Goal: Transaction & Acquisition: Download file/media

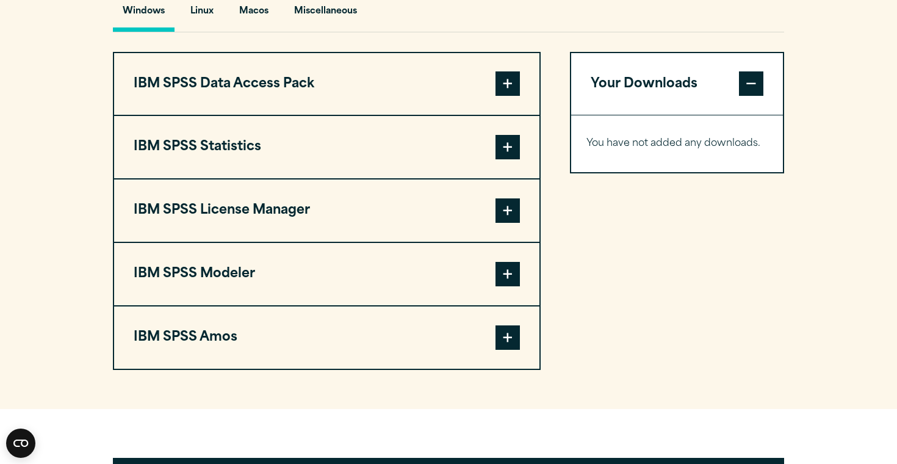
scroll to position [920, 0]
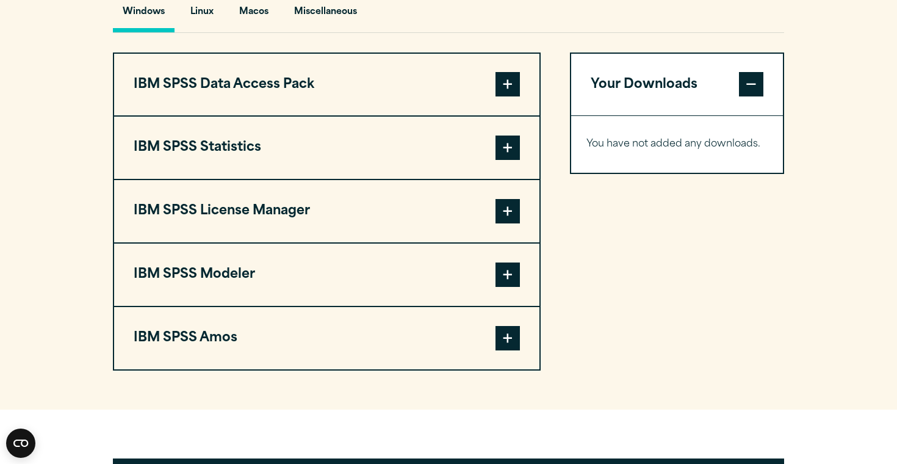
click at [474, 179] on button "IBM SPSS Statistics" at bounding box center [326, 147] width 425 height 62
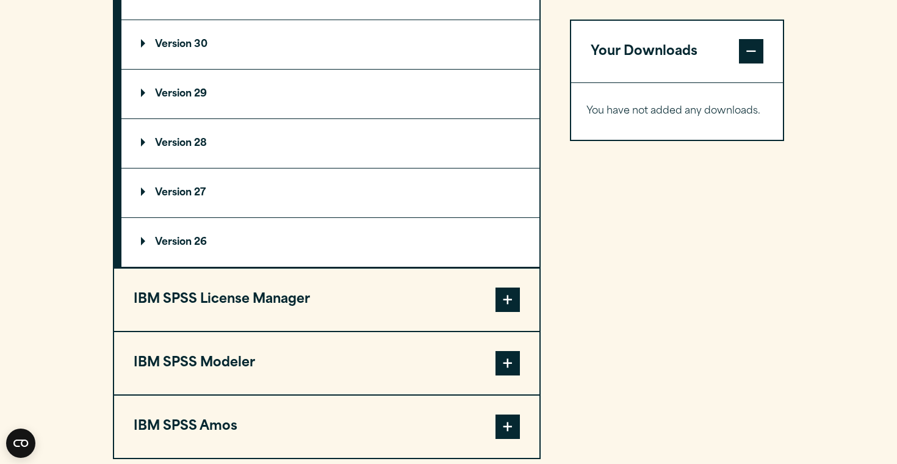
scroll to position [1132, 0]
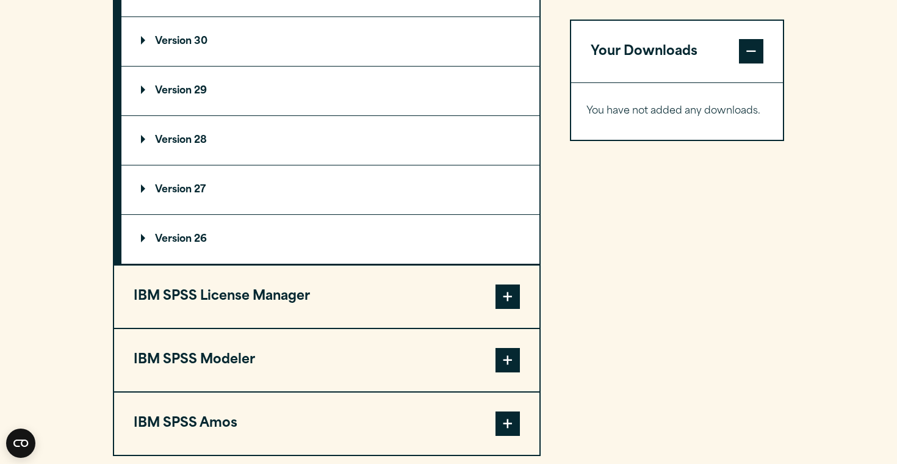
click at [371, 57] on summary "Version 30" at bounding box center [330, 41] width 418 height 49
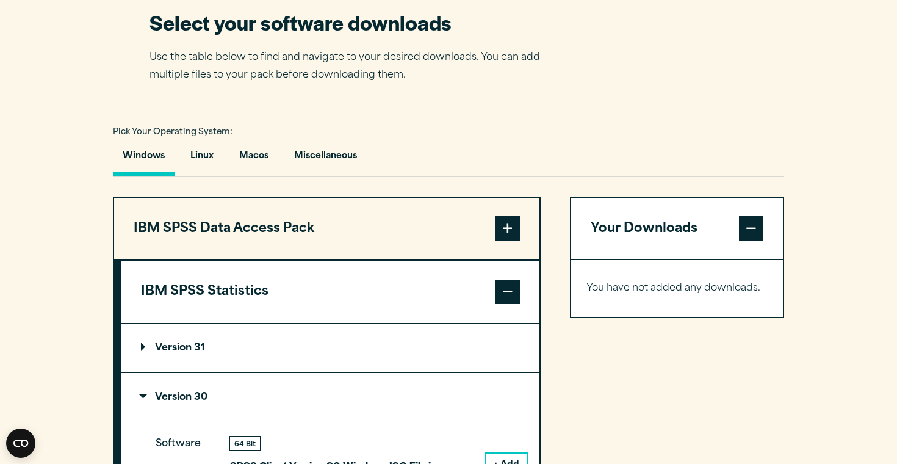
scroll to position [783, 0]
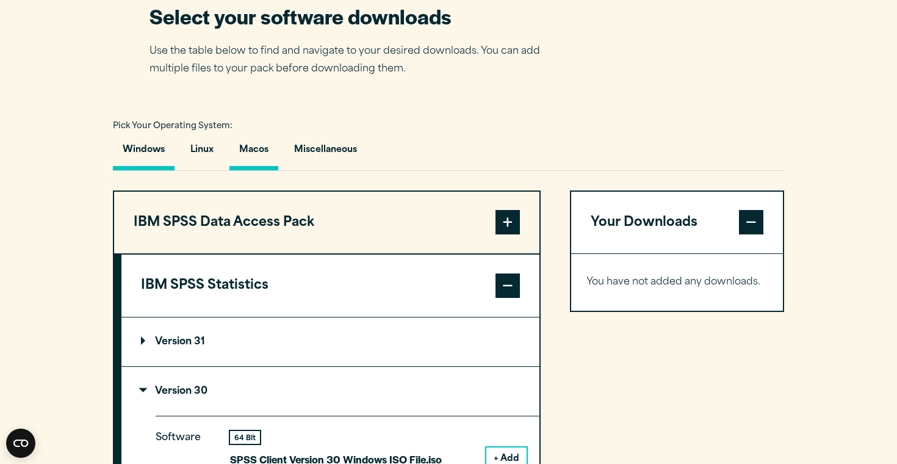
click at [261, 165] on button "Macos" at bounding box center [253, 152] width 49 height 35
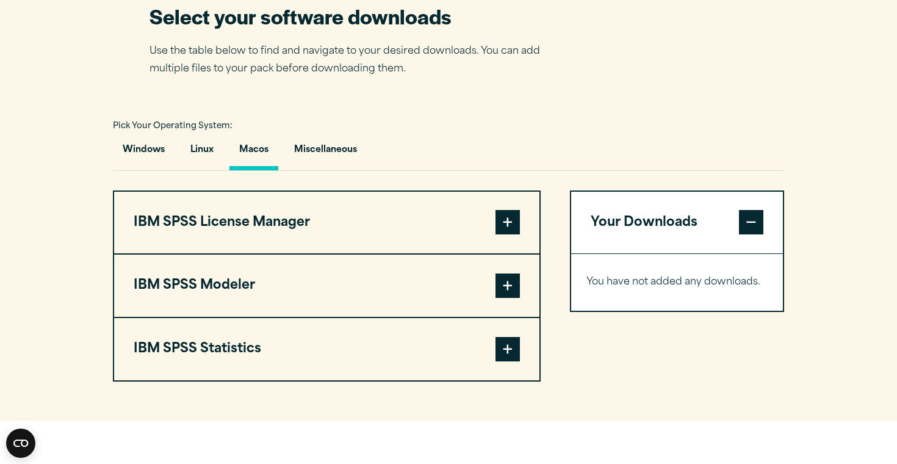
scroll to position [832, 0]
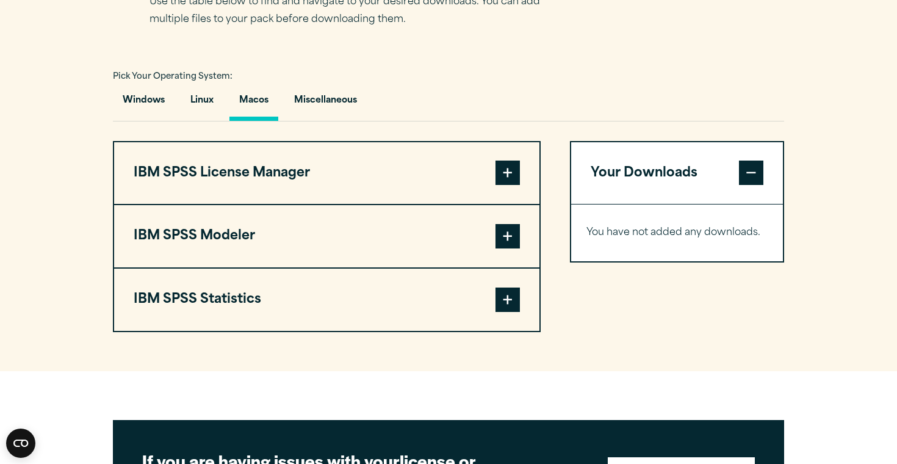
click at [451, 254] on button "IBM SPSS Modeler" at bounding box center [326, 236] width 425 height 62
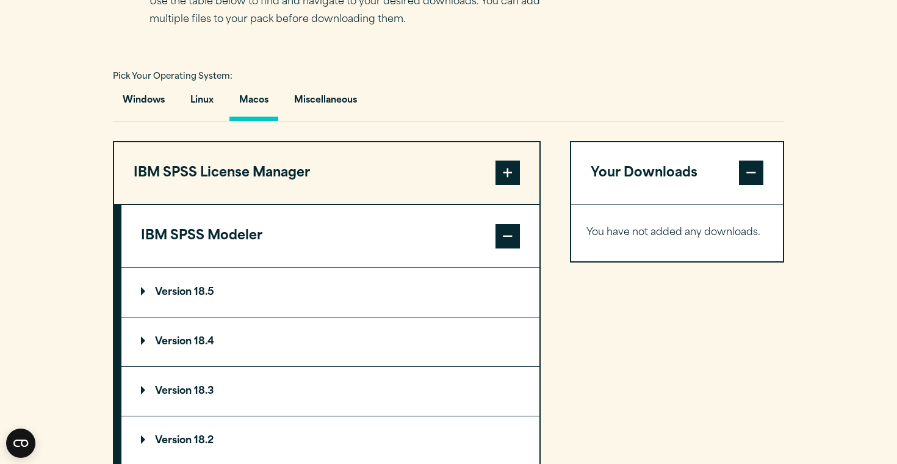
click at [446, 267] on button "IBM SPSS Modeler" at bounding box center [330, 236] width 418 height 62
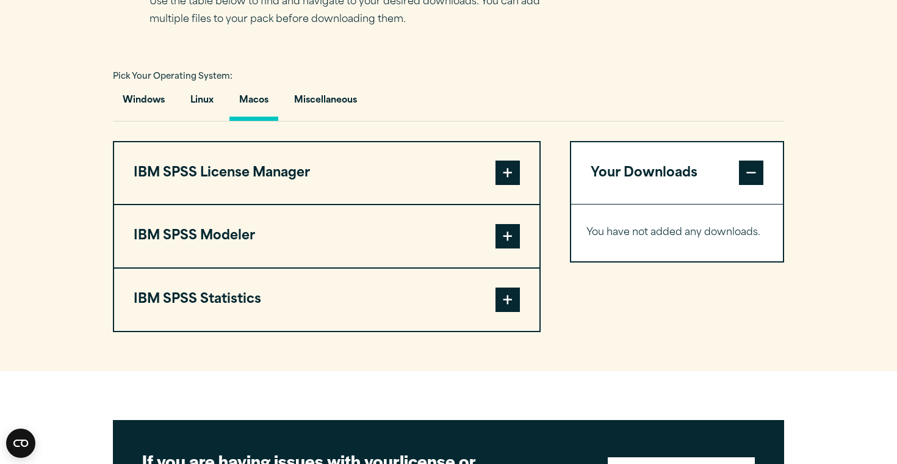
click at [408, 313] on button "IBM SPSS Statistics" at bounding box center [326, 299] width 425 height 62
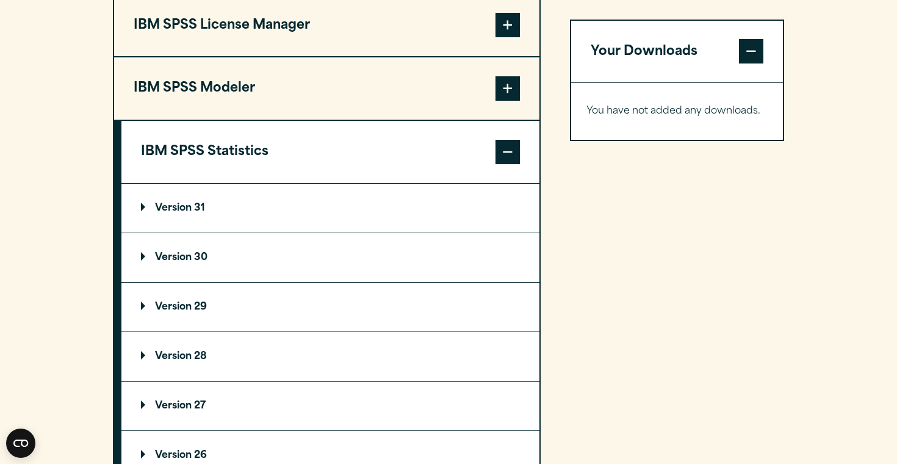
click at [391, 282] on summary "Version 30" at bounding box center [330, 257] width 418 height 49
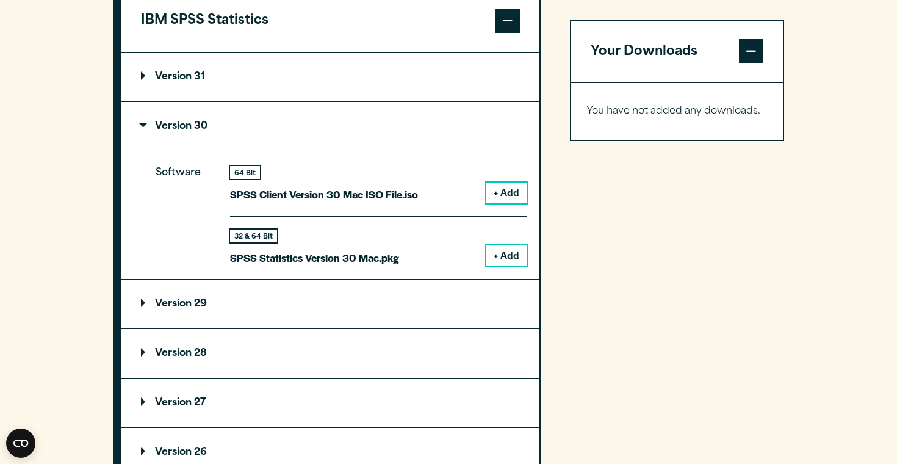
scroll to position [1134, 0]
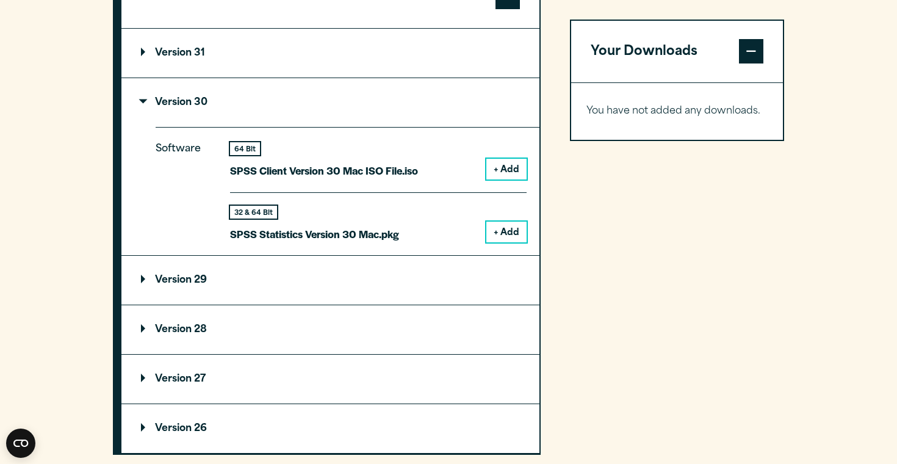
click at [509, 242] on button "+ Add" at bounding box center [506, 231] width 40 height 21
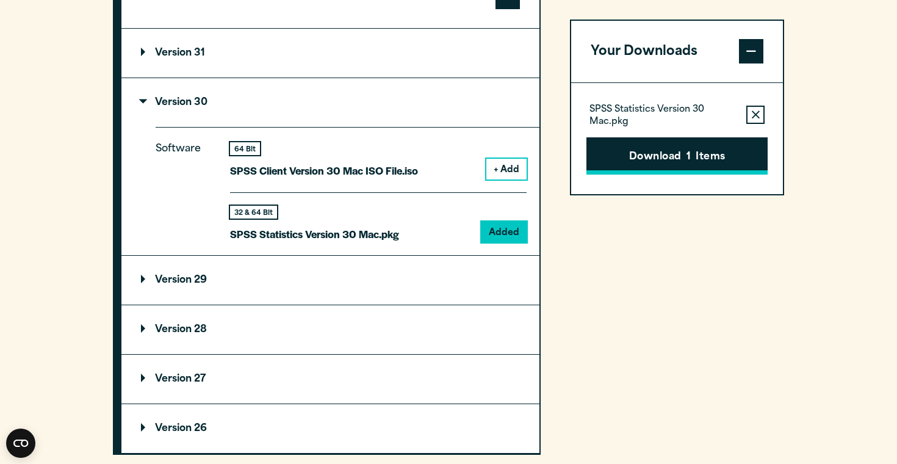
click at [712, 152] on button "Download 1 Items" at bounding box center [676, 156] width 181 height 38
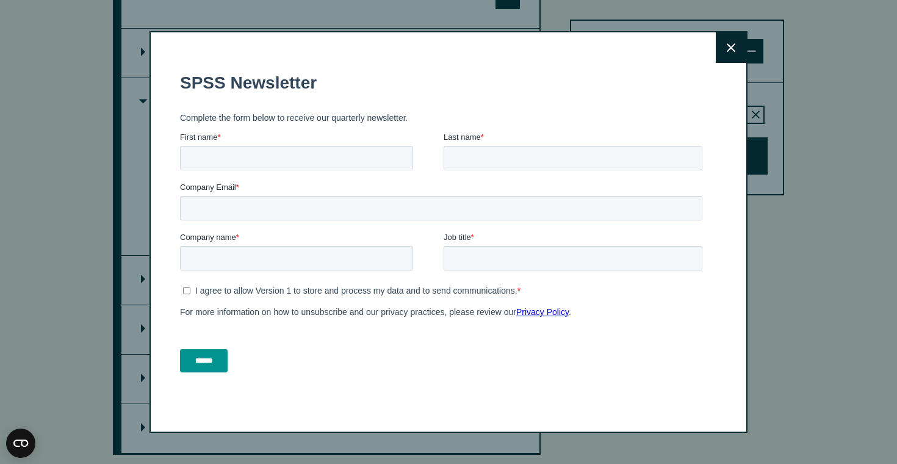
click at [729, 49] on icon at bounding box center [730, 47] width 9 height 9
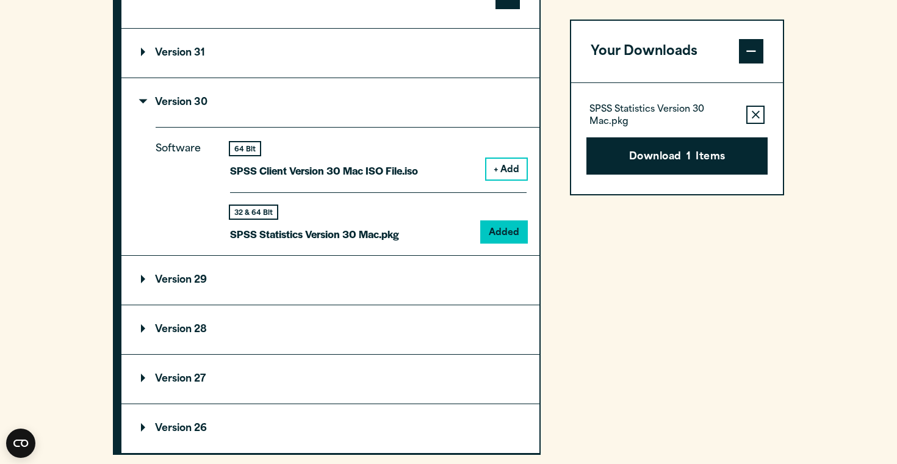
click at [414, 227] on div "32 & 64 Bit SPSS Statistics Version 30 Mac.pkg Added" at bounding box center [378, 217] width 296 height 51
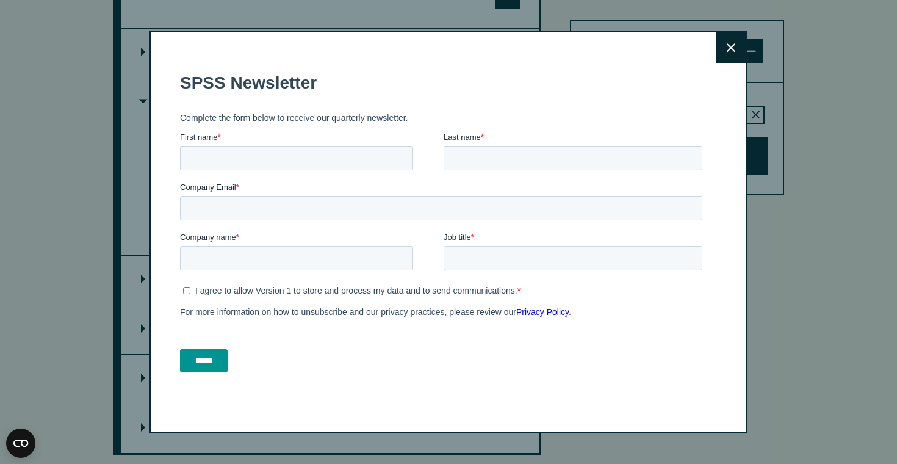
click at [733, 56] on button "Close" at bounding box center [730, 47] width 30 height 30
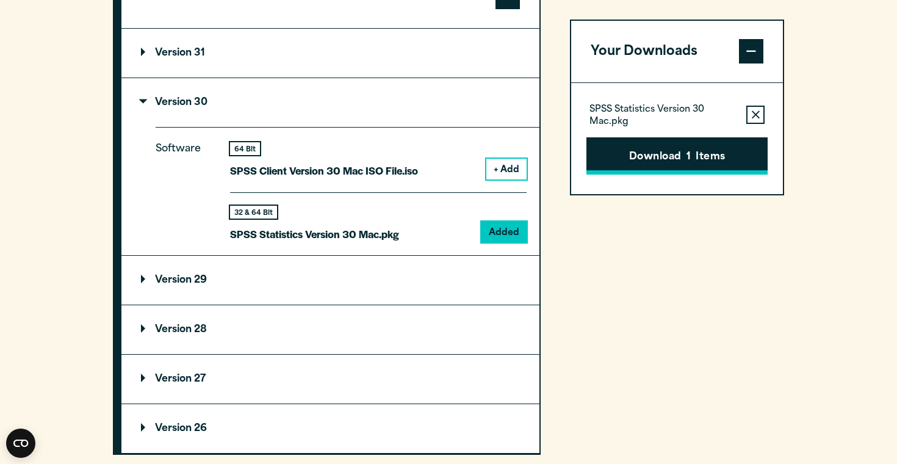
click at [632, 152] on button "Download 1 Items" at bounding box center [676, 156] width 181 height 38
click at [750, 160] on div "Please confirm you have a licence. Close Please confirm you have been provided …" at bounding box center [448, 232] width 897 height 464
click at [715, 151] on button "Download 1 Items" at bounding box center [676, 156] width 181 height 38
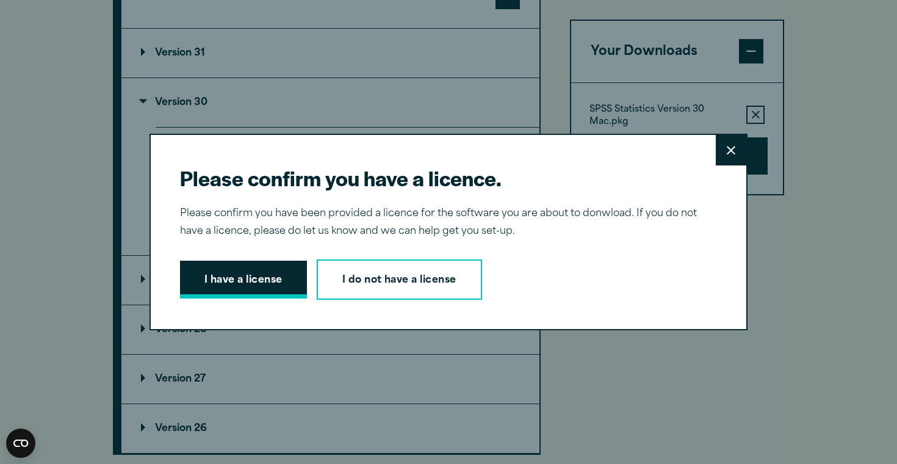
click at [280, 263] on button "I have a license" at bounding box center [243, 279] width 127 height 38
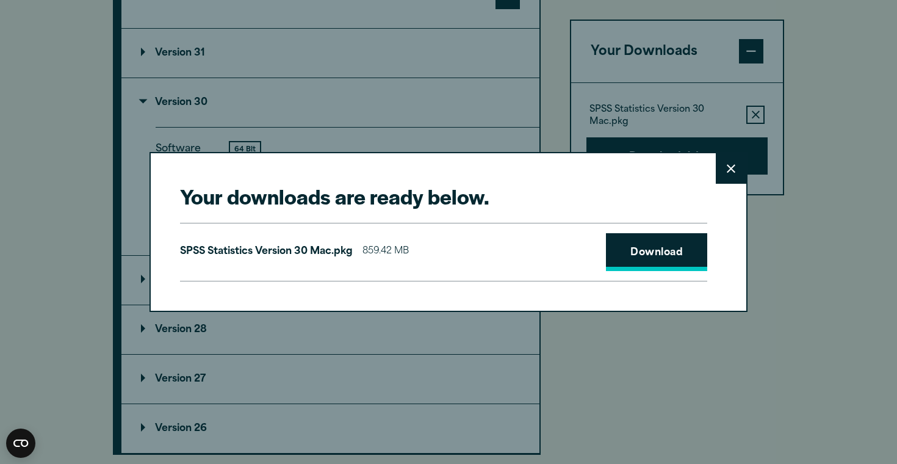
click at [653, 260] on link "Download" at bounding box center [656, 252] width 101 height 38
